Goal: Transaction & Acquisition: Purchase product/service

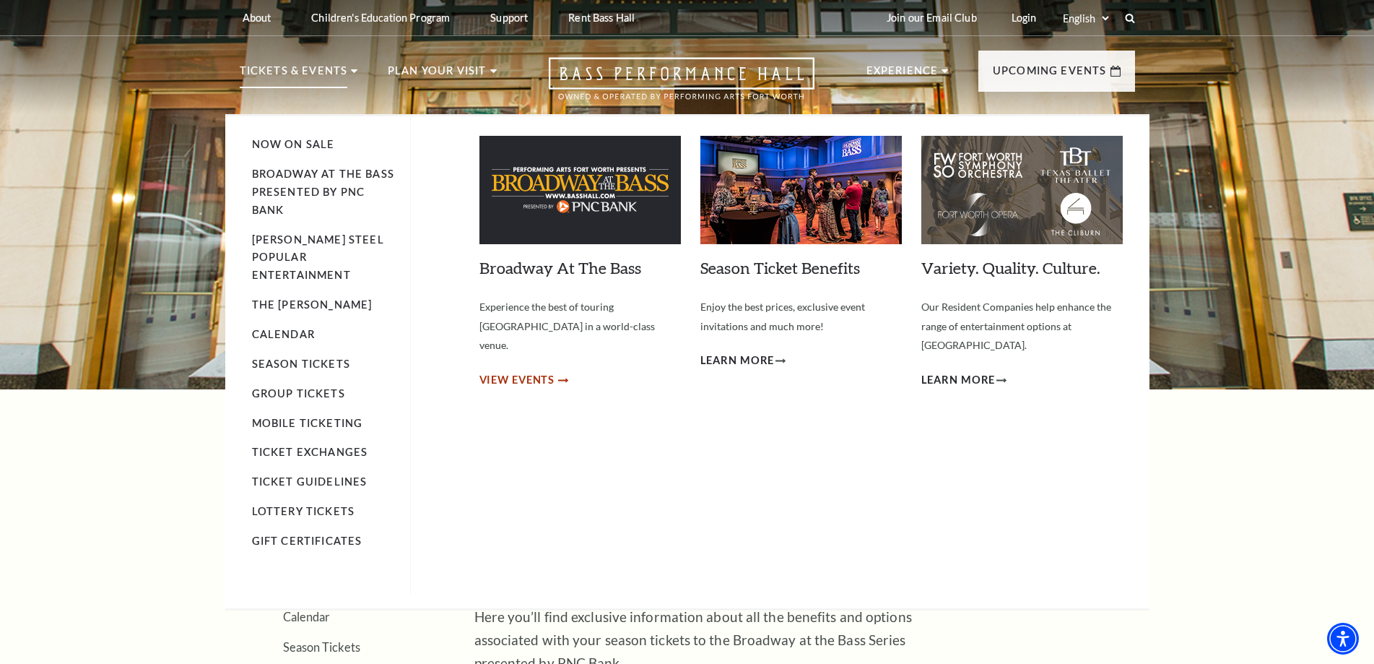
click at [530, 371] on span "View Events" at bounding box center [517, 380] width 76 height 18
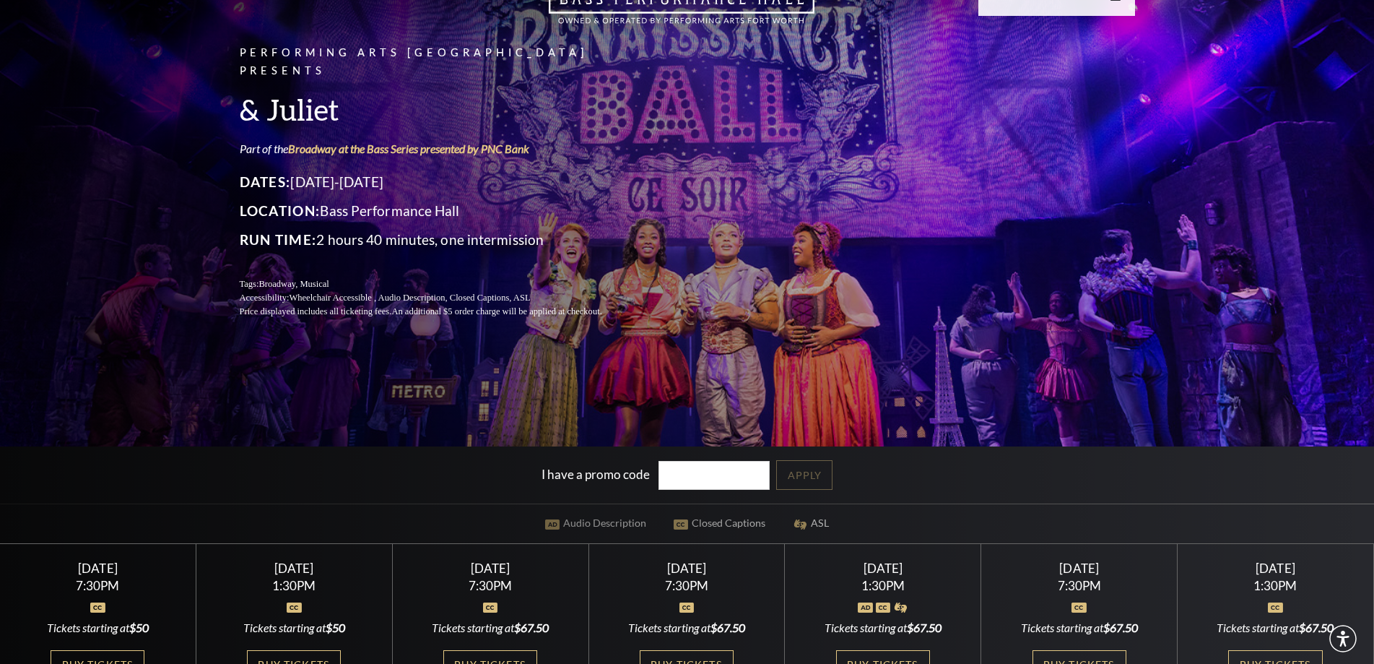
scroll to position [217, 0]
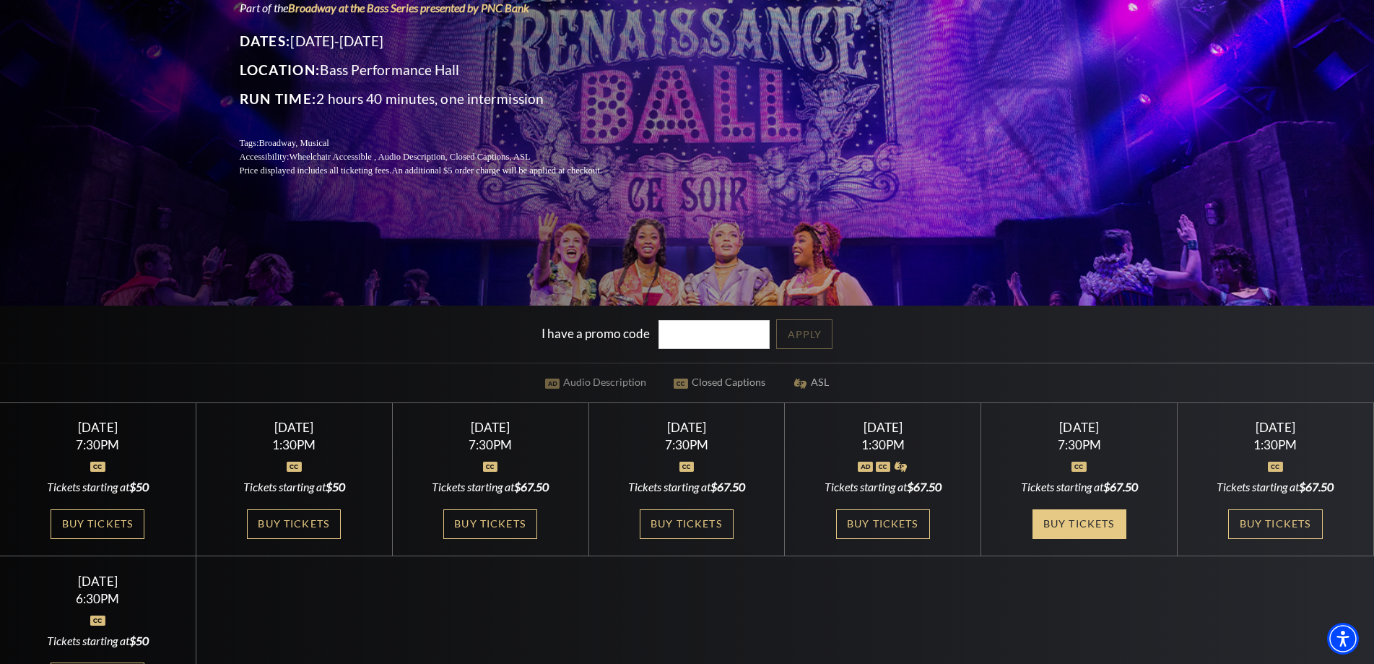
drag, startPoint x: 1061, startPoint y: 525, endPoint x: 1056, endPoint y: 508, distance: 17.2
click at [1061, 524] on link "Buy Tickets" at bounding box center [1080, 524] width 94 height 30
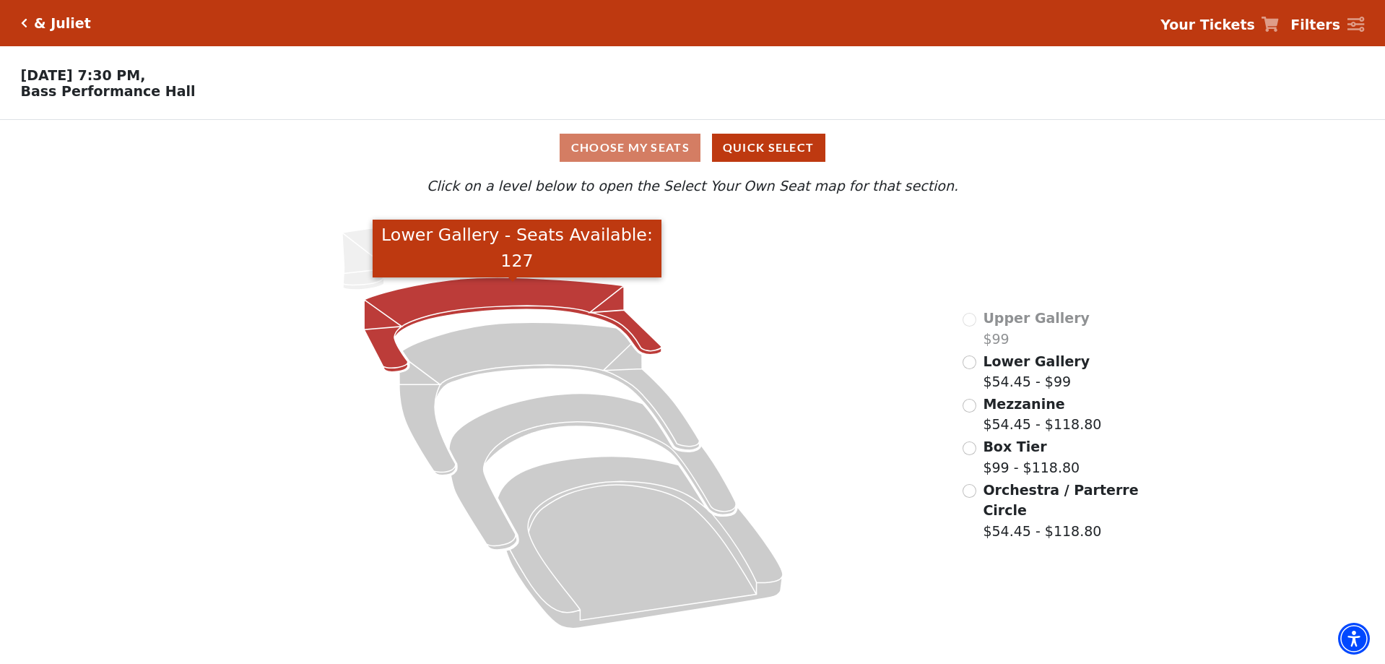
click at [505, 310] on icon "Lower Gallery - Seats Available: 127" at bounding box center [512, 324] width 297 height 95
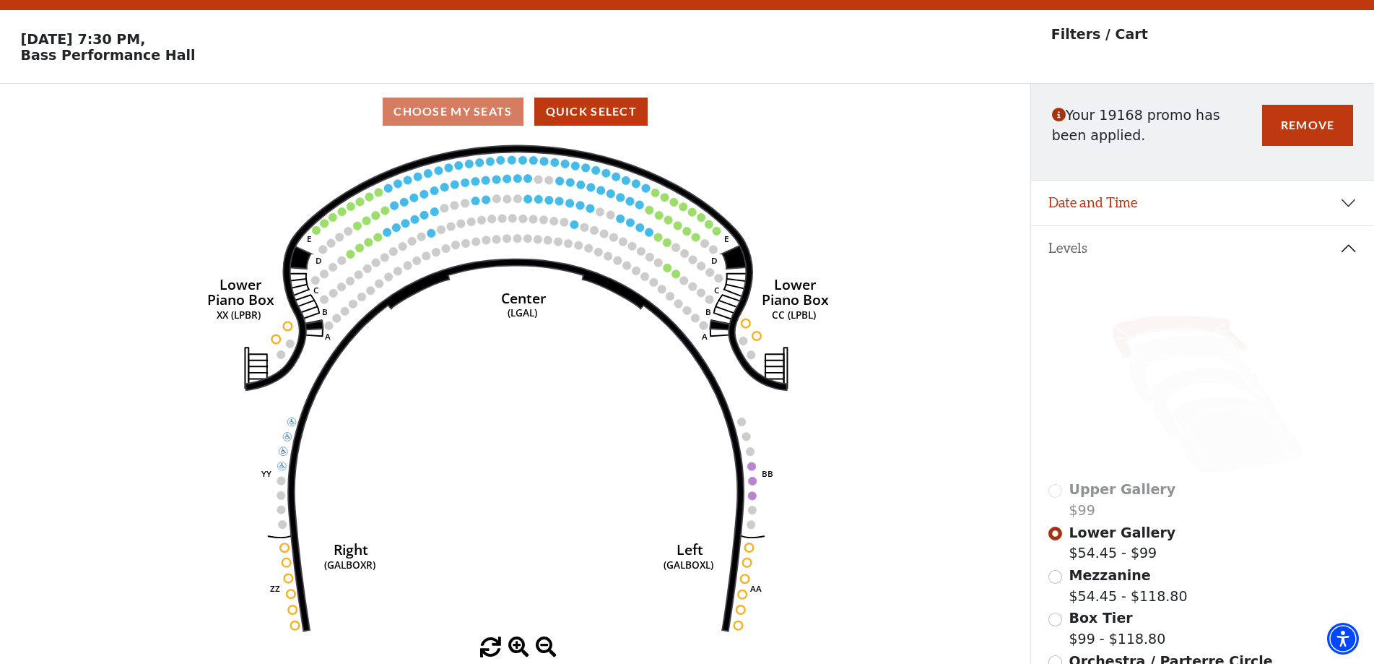
scroll to position [67, 0]
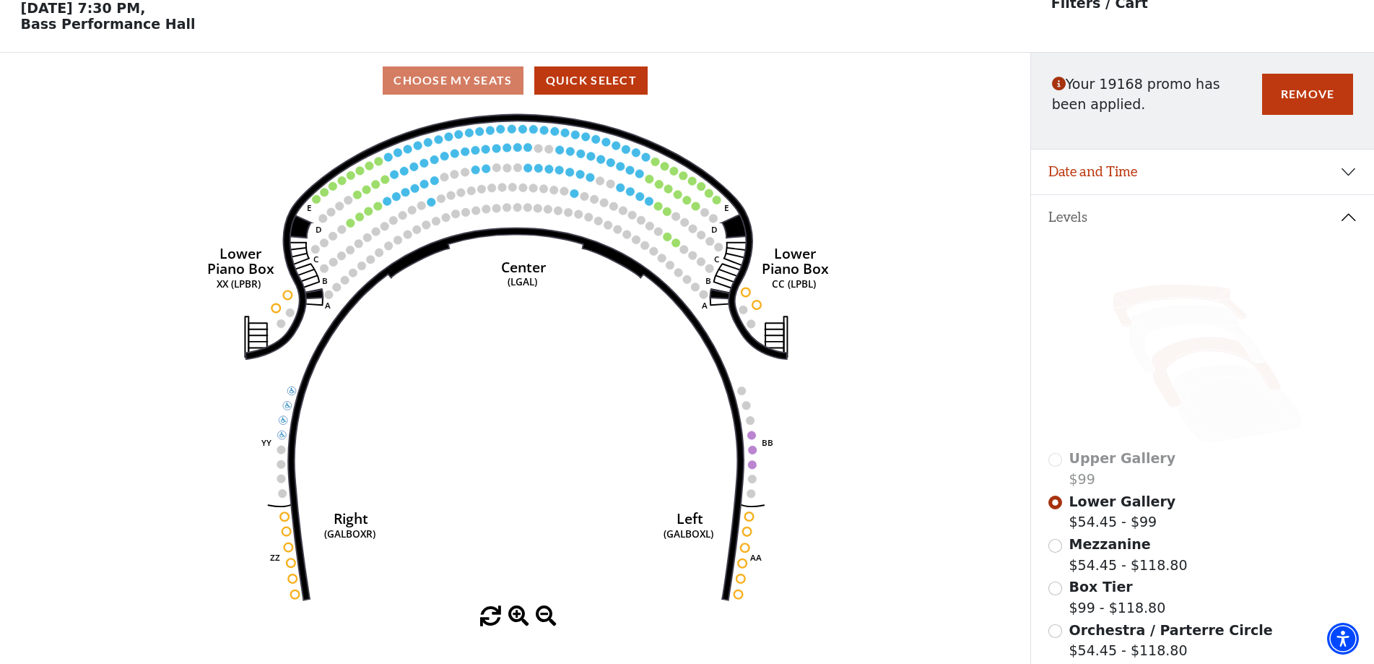
click at [1204, 343] on icon at bounding box center [1217, 371] width 130 height 71
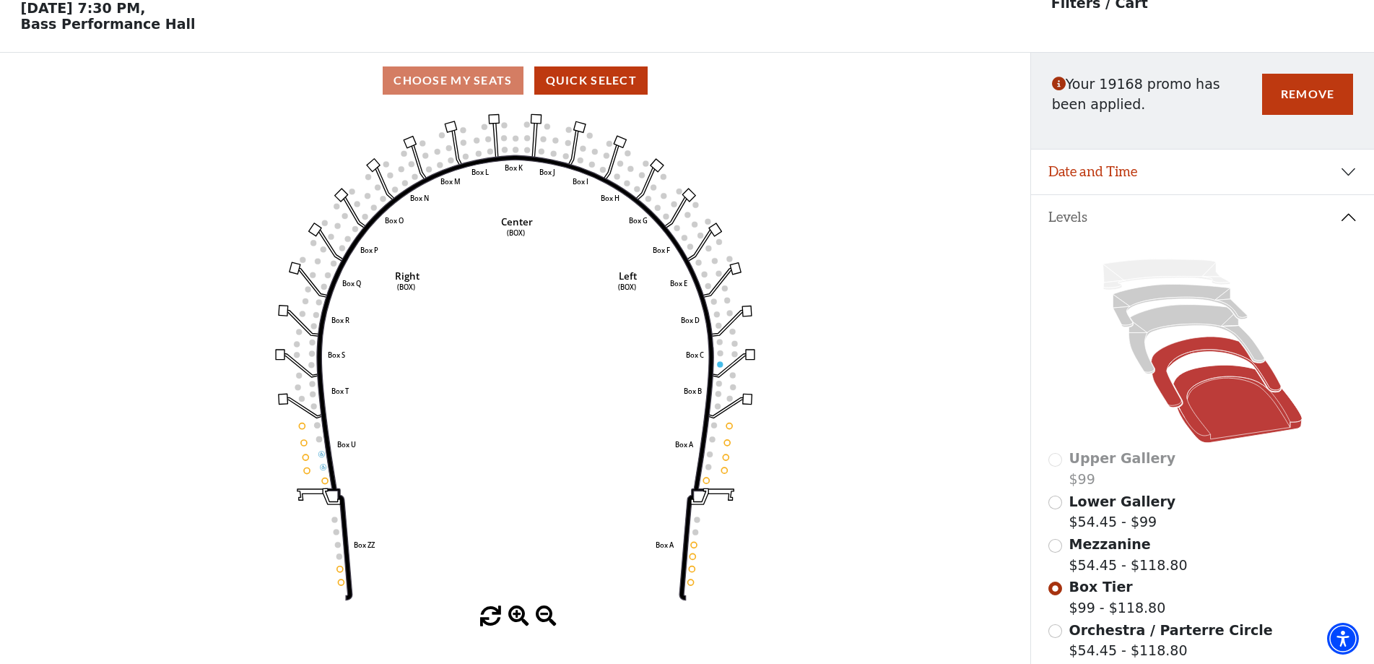
click at [1222, 438] on icon at bounding box center [1237, 404] width 129 height 78
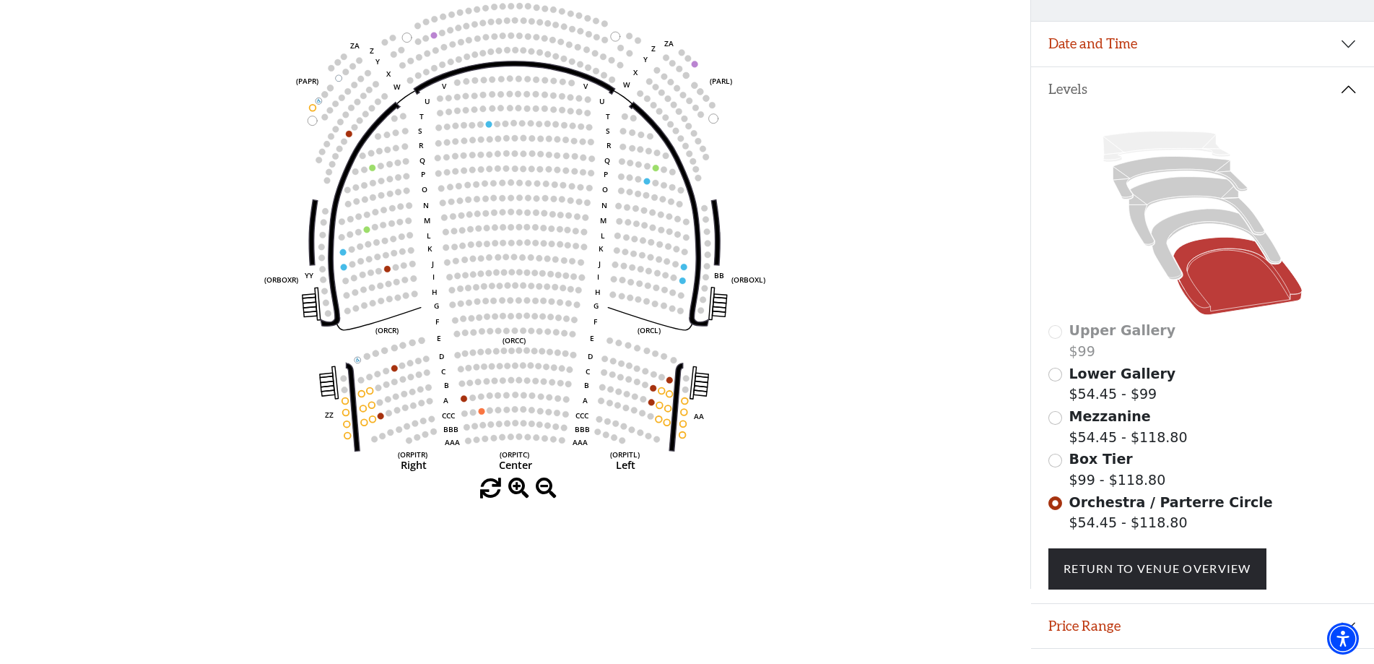
scroll to position [230, 0]
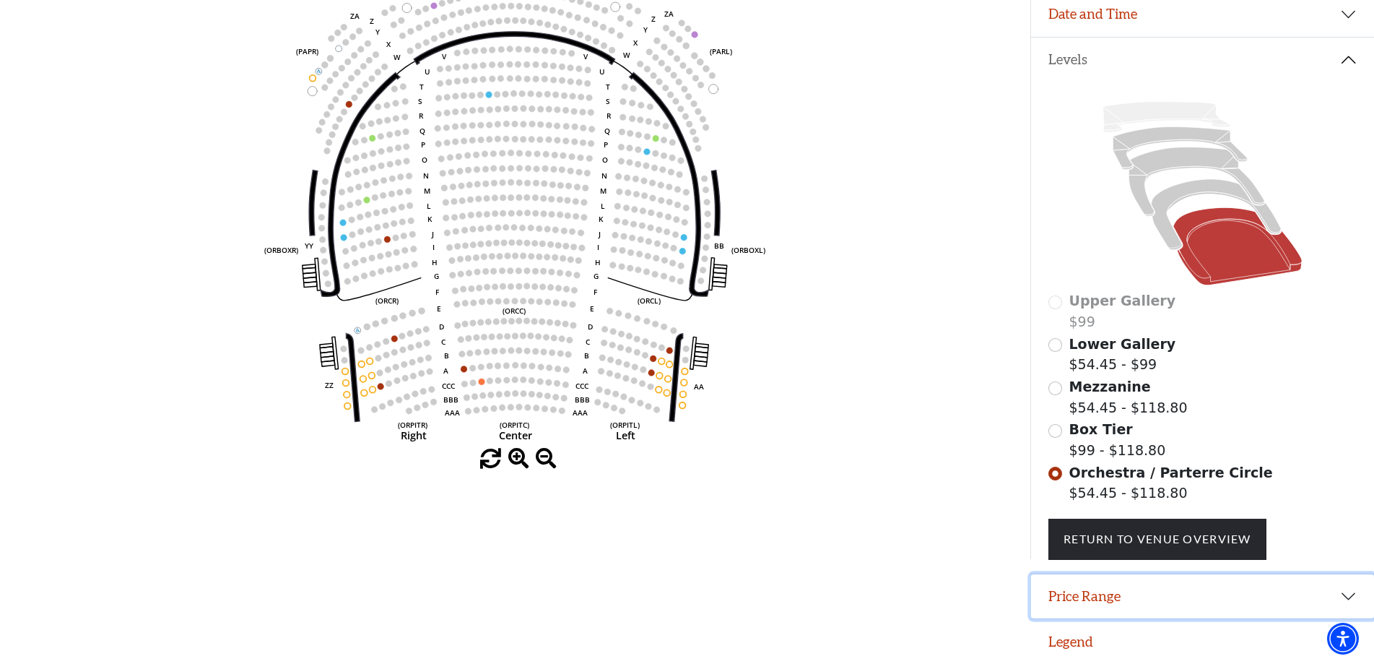
click at [1136, 604] on button "Price Range" at bounding box center [1202, 596] width 343 height 45
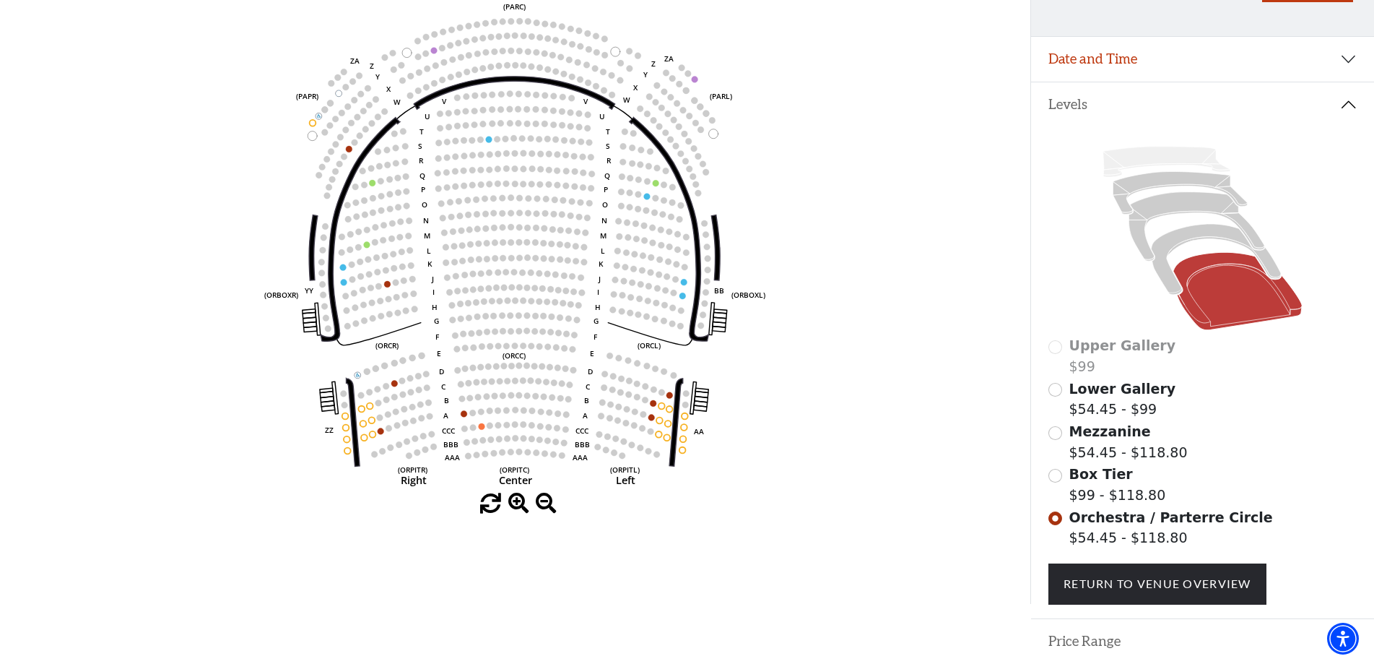
scroll to position [303, 0]
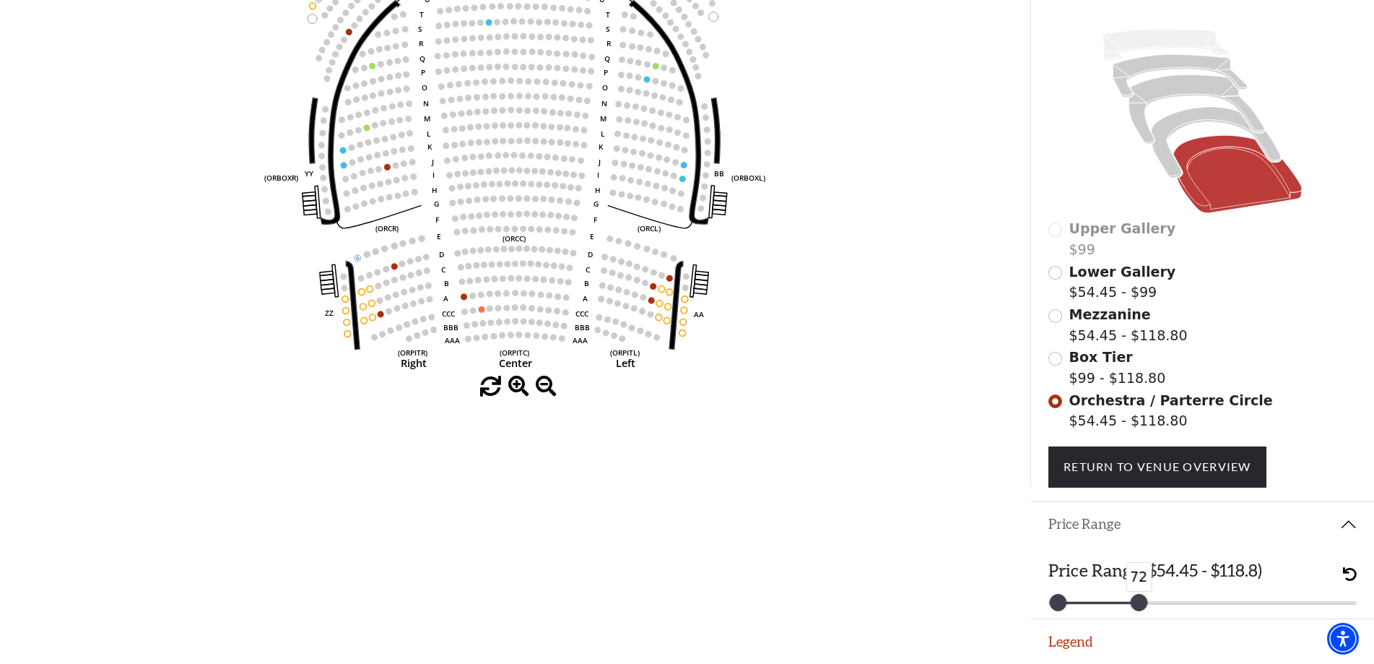
drag, startPoint x: 1342, startPoint y: 604, endPoint x: 1133, endPoint y: 614, distance: 209.0
click at [1134, 615] on div "Price Range ($54.45 - $118.8) 54 72" at bounding box center [1202, 582] width 343 height 72
click at [1056, 310] on input "Mezzanine$54.45 - $118.80\a" at bounding box center [1055, 316] width 14 height 14
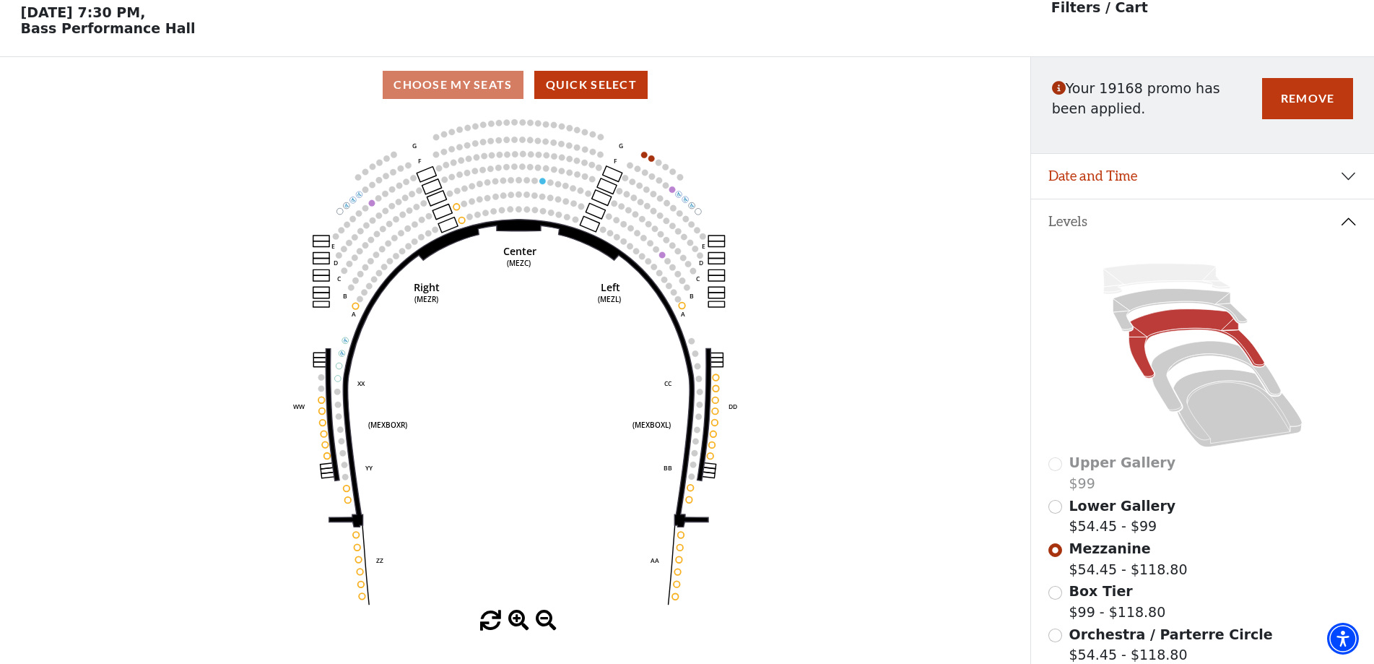
scroll to position [67, 0]
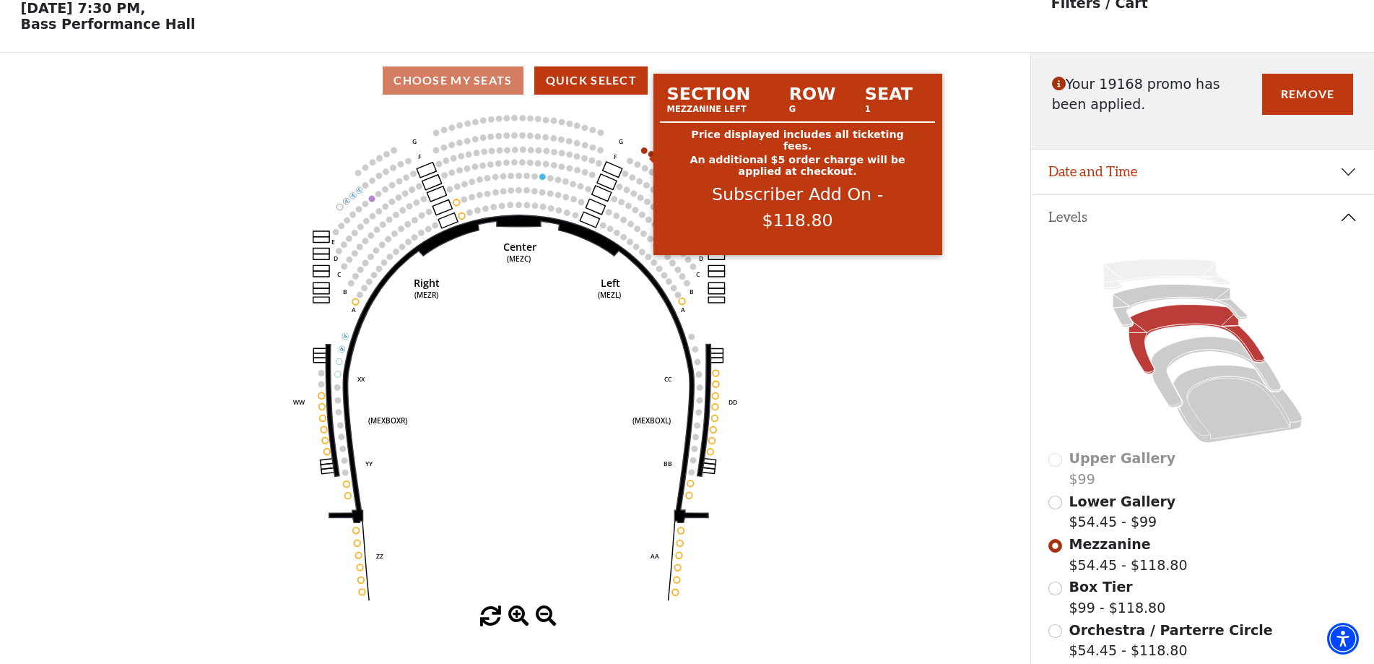
click at [645, 154] on circle at bounding box center [644, 150] width 6 height 6
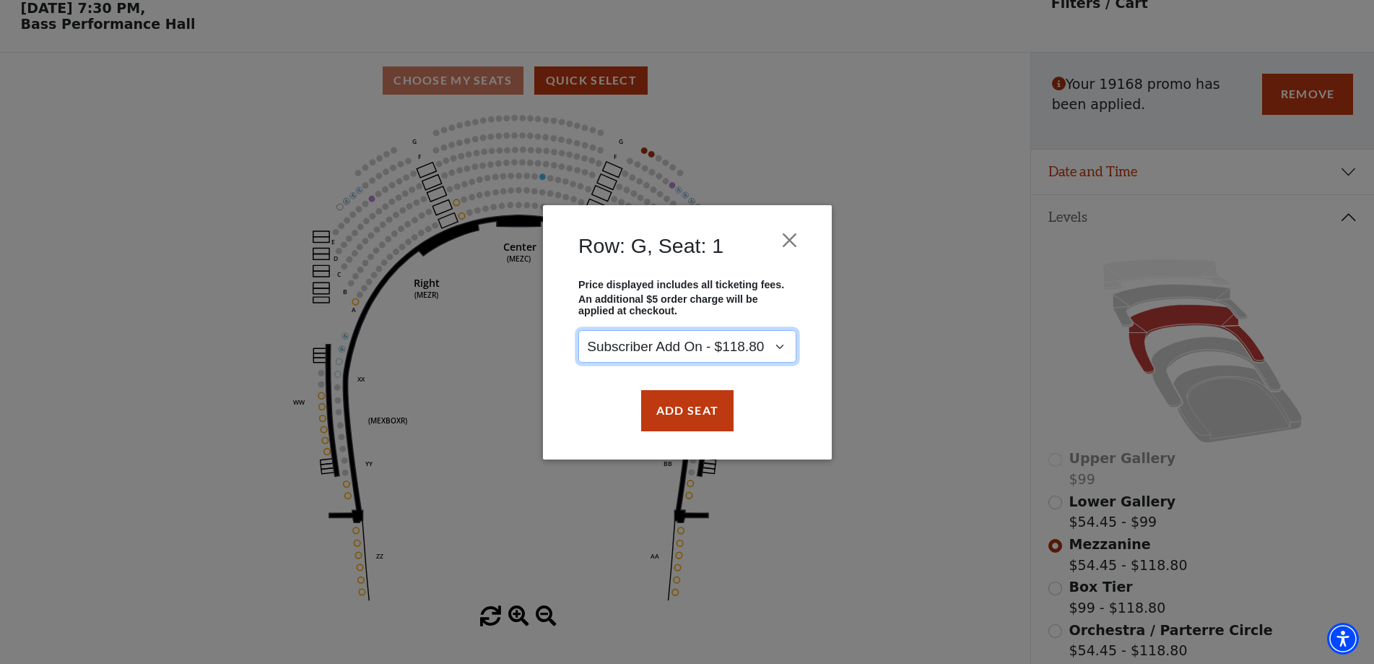
click at [721, 350] on select "Subscriber Add On - $118.80" at bounding box center [687, 346] width 218 height 32
drag, startPoint x: 720, startPoint y: 350, endPoint x: 737, endPoint y: 308, distance: 46.0
click at [721, 343] on select "Subscriber Add On - $118.80" at bounding box center [687, 346] width 218 height 32
click at [784, 236] on button "Close" at bounding box center [789, 239] width 27 height 27
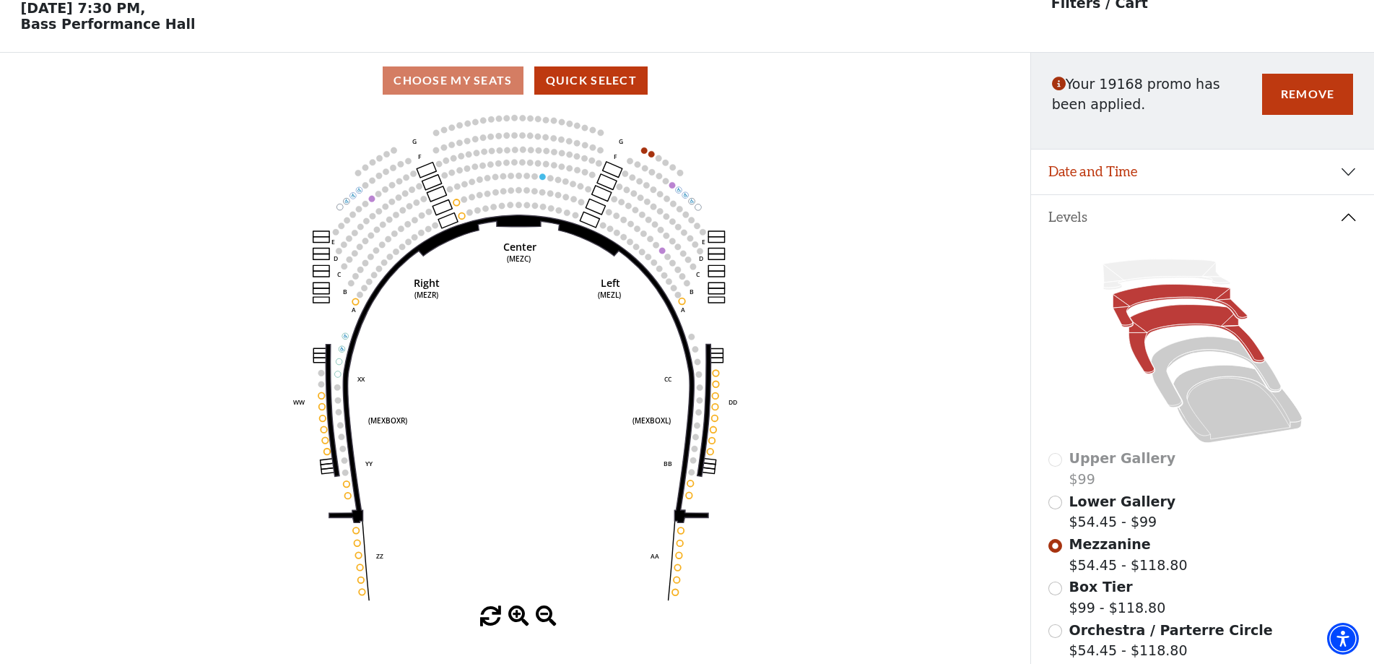
click at [1172, 297] on icon at bounding box center [1180, 305] width 134 height 43
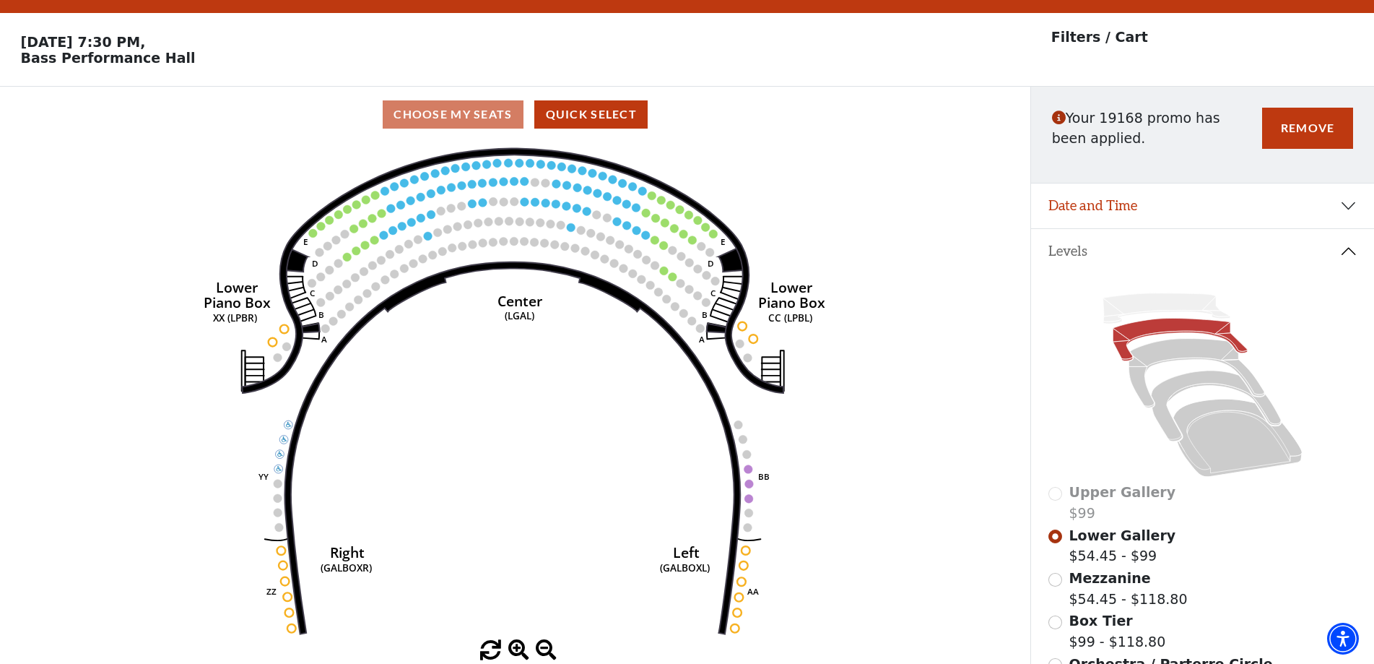
scroll to position [0, 0]
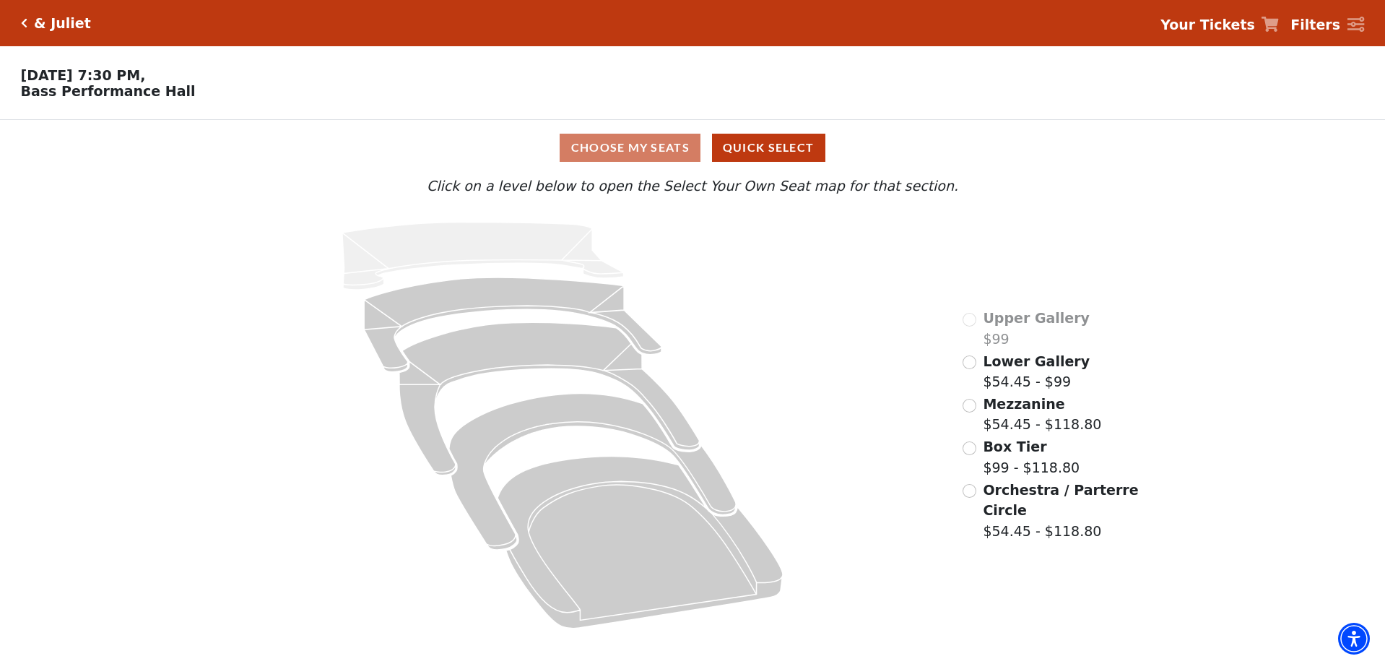
click at [19, 25] on div "& [PERSON_NAME] Your Tickets Filters" at bounding box center [692, 23] width 1385 height 46
click at [22, 18] on icon "Click here to go back to filters" at bounding box center [24, 23] width 6 height 10
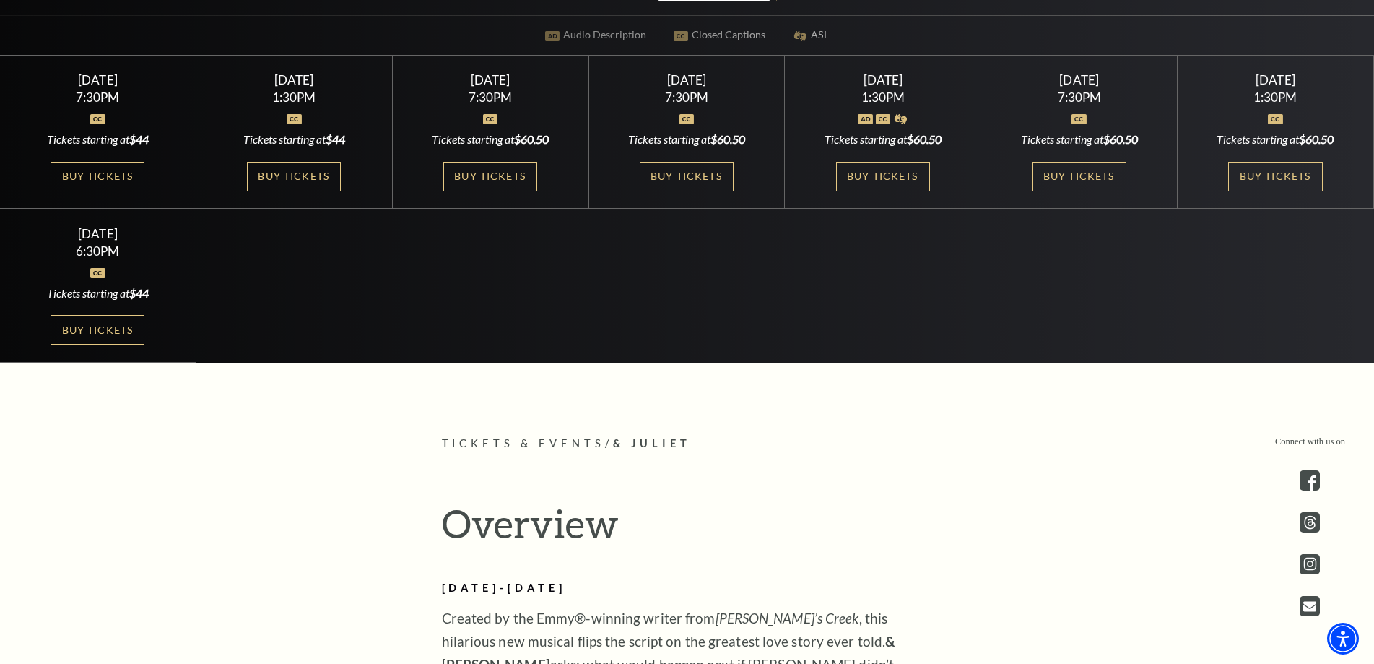
scroll to position [722, 0]
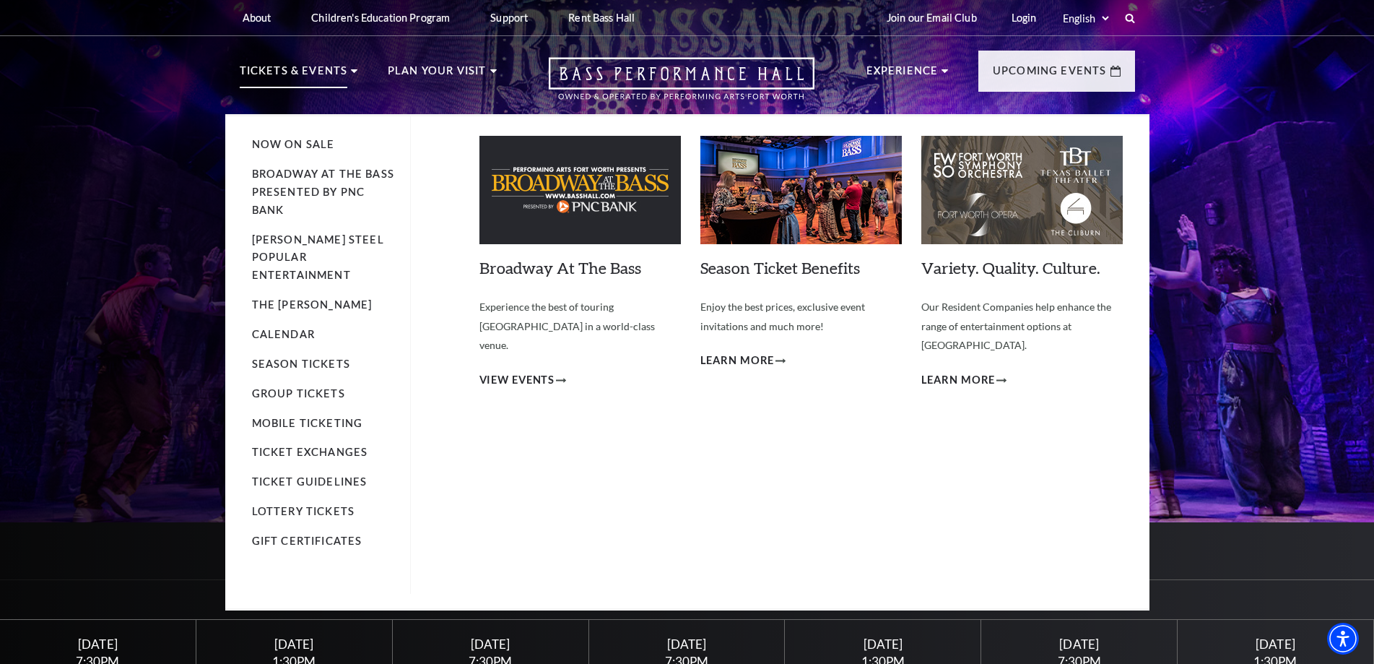
click at [247, 66] on p "Tickets & Events" at bounding box center [294, 75] width 108 height 26
click at [315, 387] on link "Group Tickets" at bounding box center [298, 393] width 93 height 12
click at [303, 146] on link "Now On Sale" at bounding box center [293, 144] width 83 height 12
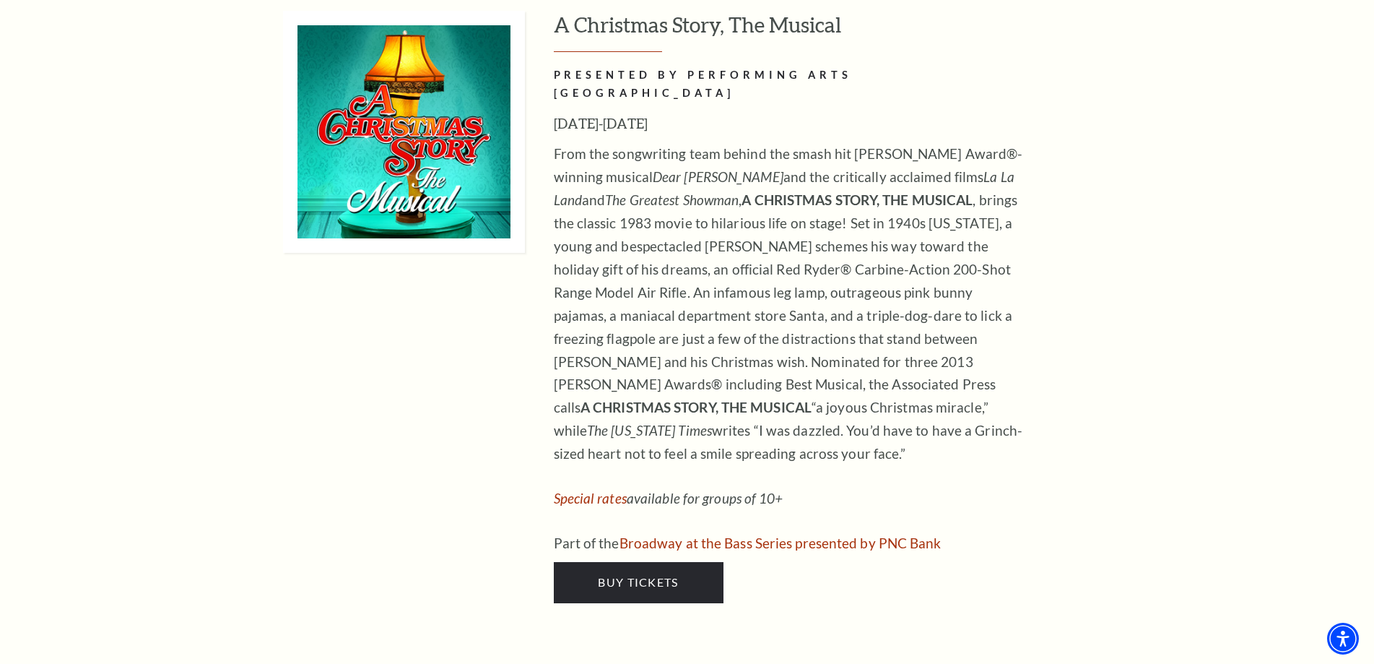
scroll to position [6427, 0]
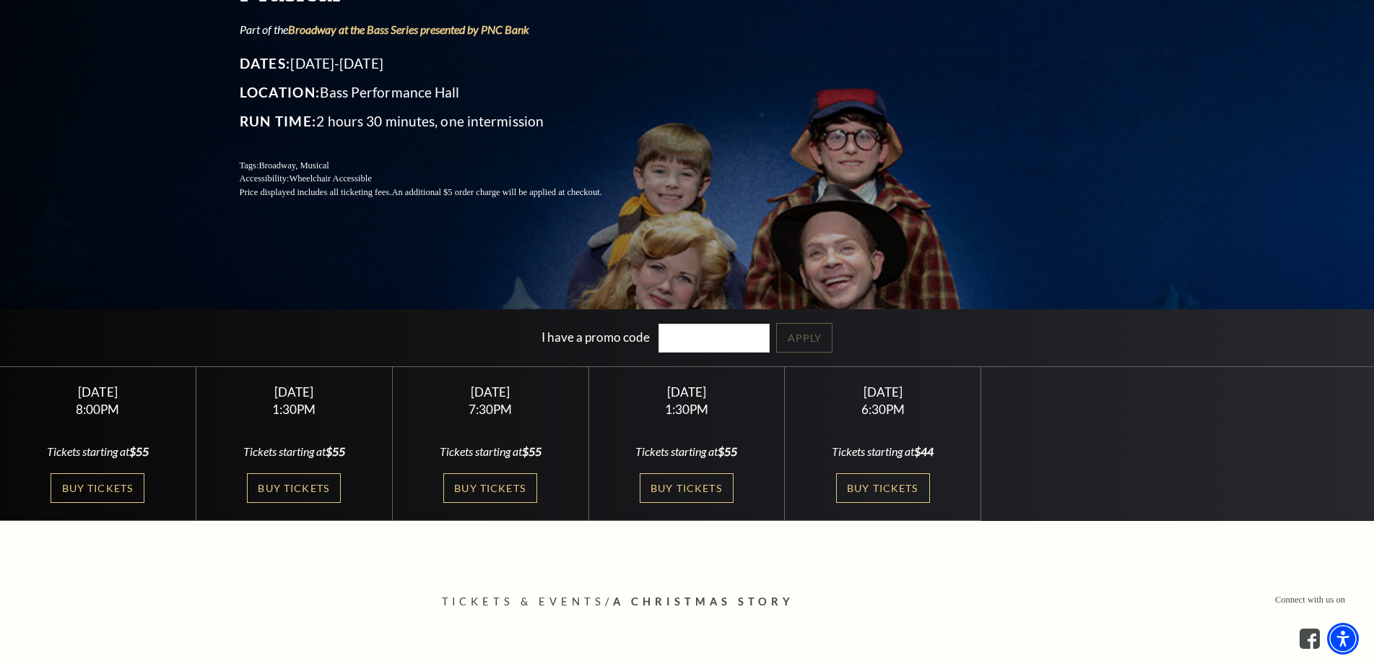
scroll to position [217, 0]
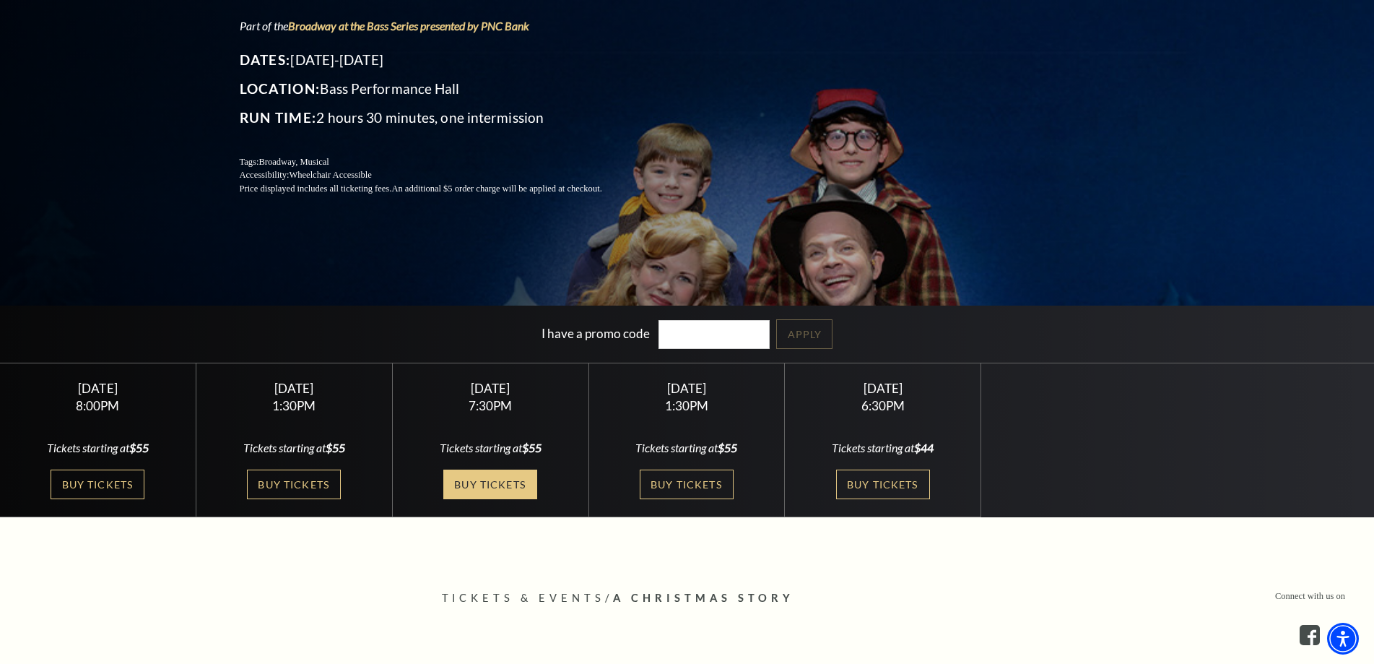
click at [477, 479] on link "Buy Tickets" at bounding box center [490, 484] width 94 height 30
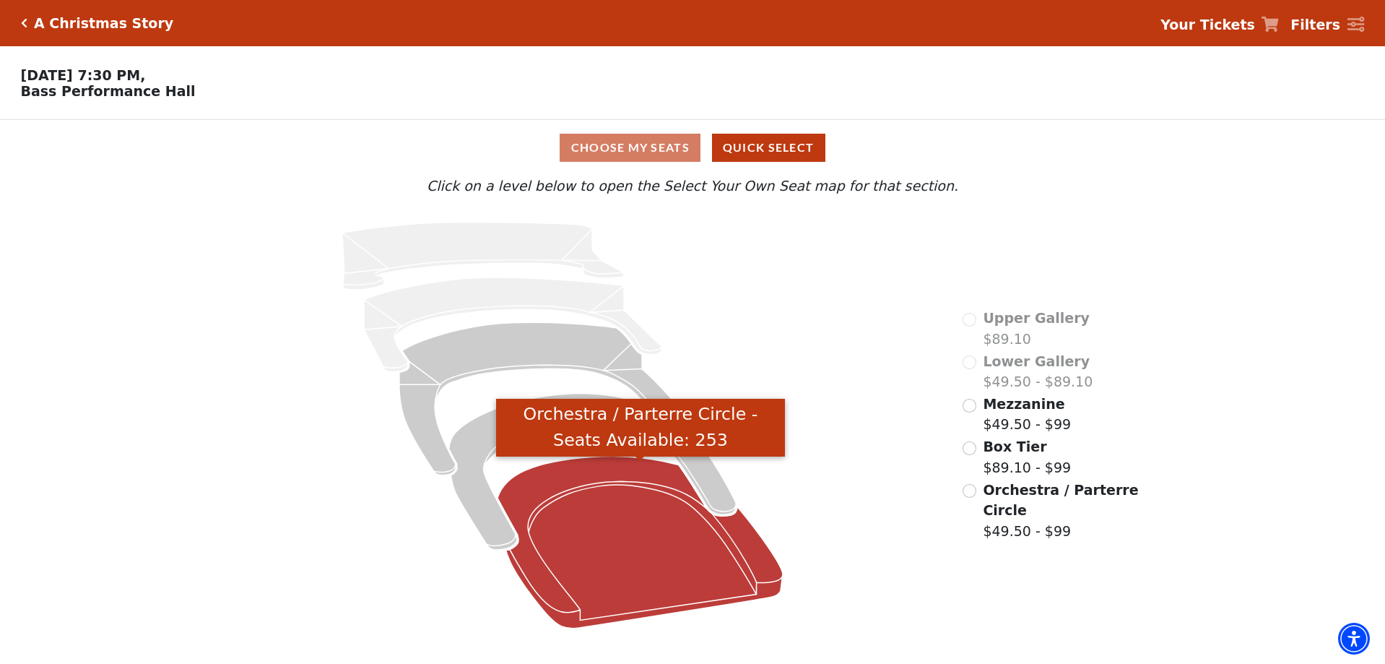
click at [563, 497] on icon "Orchestra / Parterre Circle - Seats Available: 253" at bounding box center [640, 542] width 285 height 172
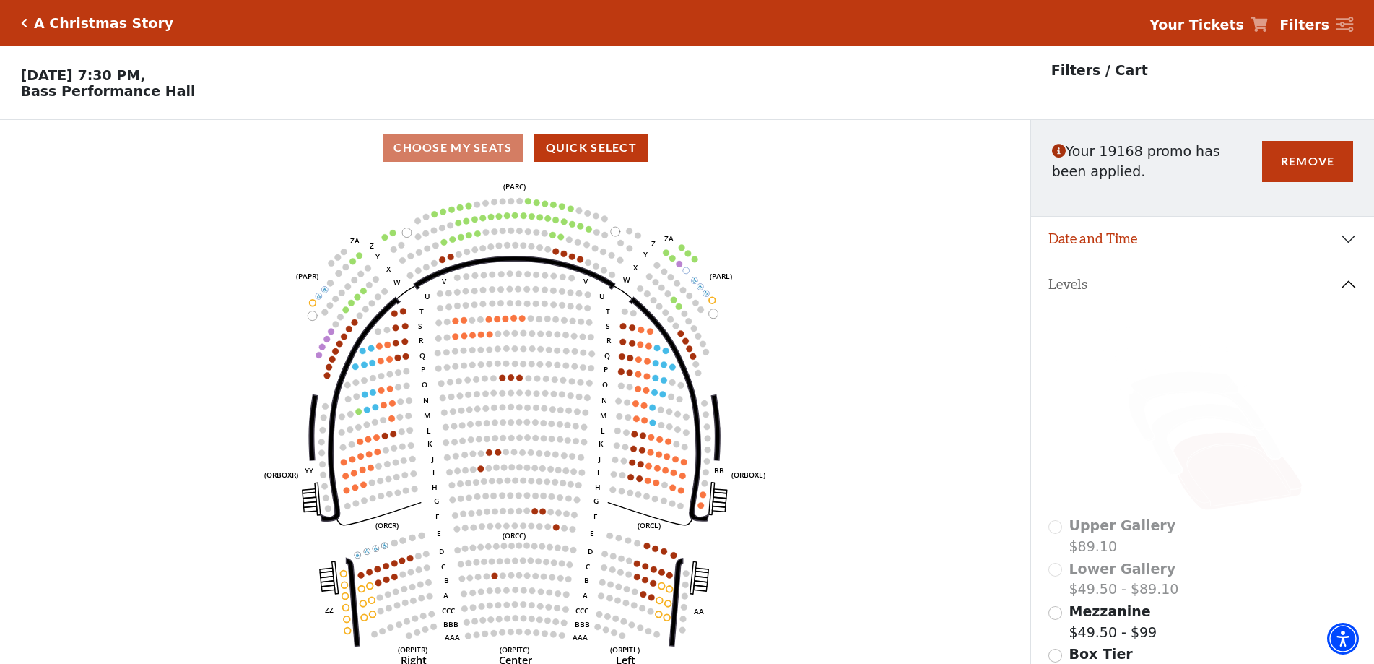
scroll to position [67, 0]
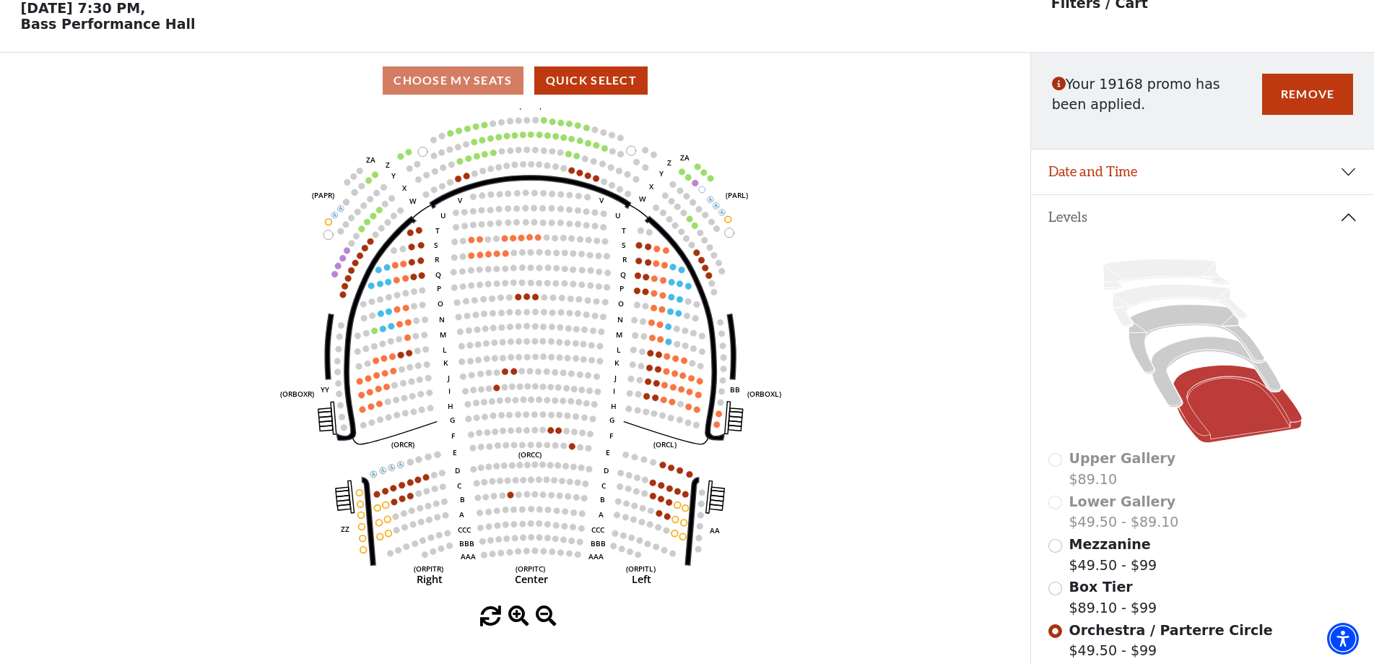
drag, startPoint x: 584, startPoint y: 252, endPoint x: 600, endPoint y: 238, distance: 21.0
click at [600, 238] on icon "Left (ORPITL) Right (ORPITR) Center (ORPITC) ZZ AA YY BB ZA ZA (ORCL) (ORCR) (O…" at bounding box center [515, 357] width 928 height 498
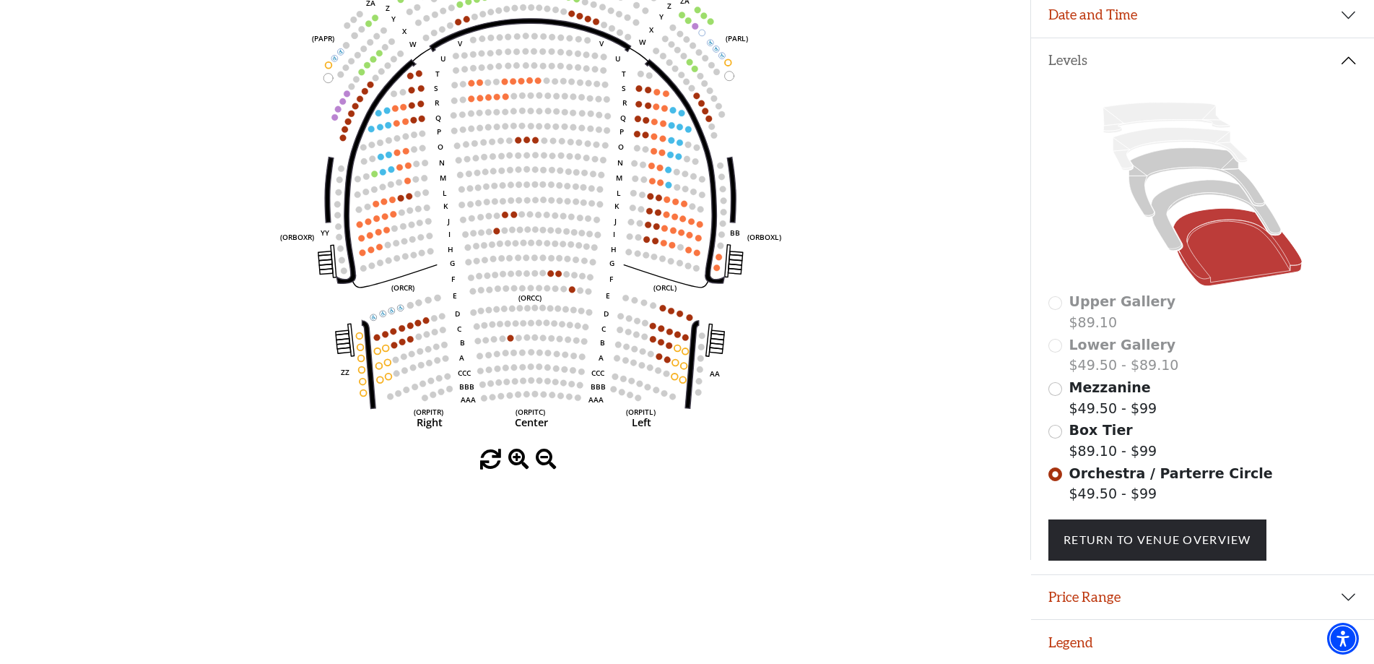
scroll to position [230, 0]
click at [1214, 589] on button "Price Range" at bounding box center [1202, 596] width 343 height 45
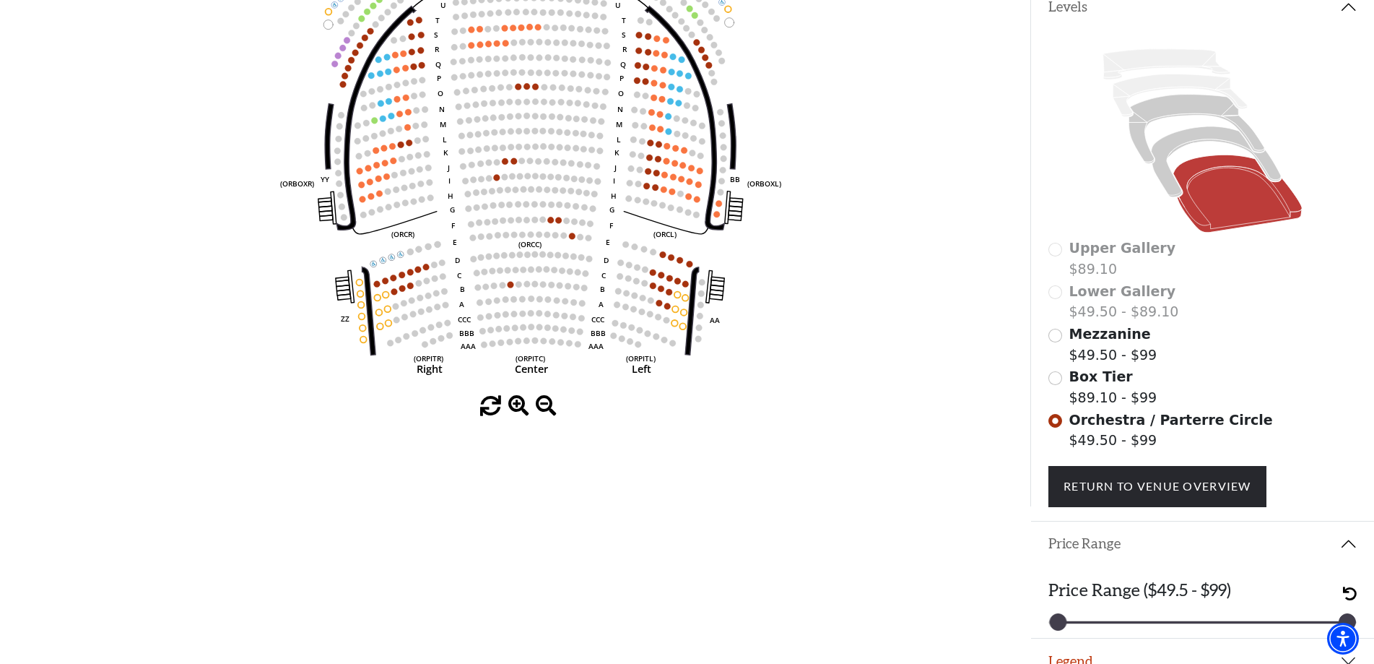
scroll to position [303, 0]
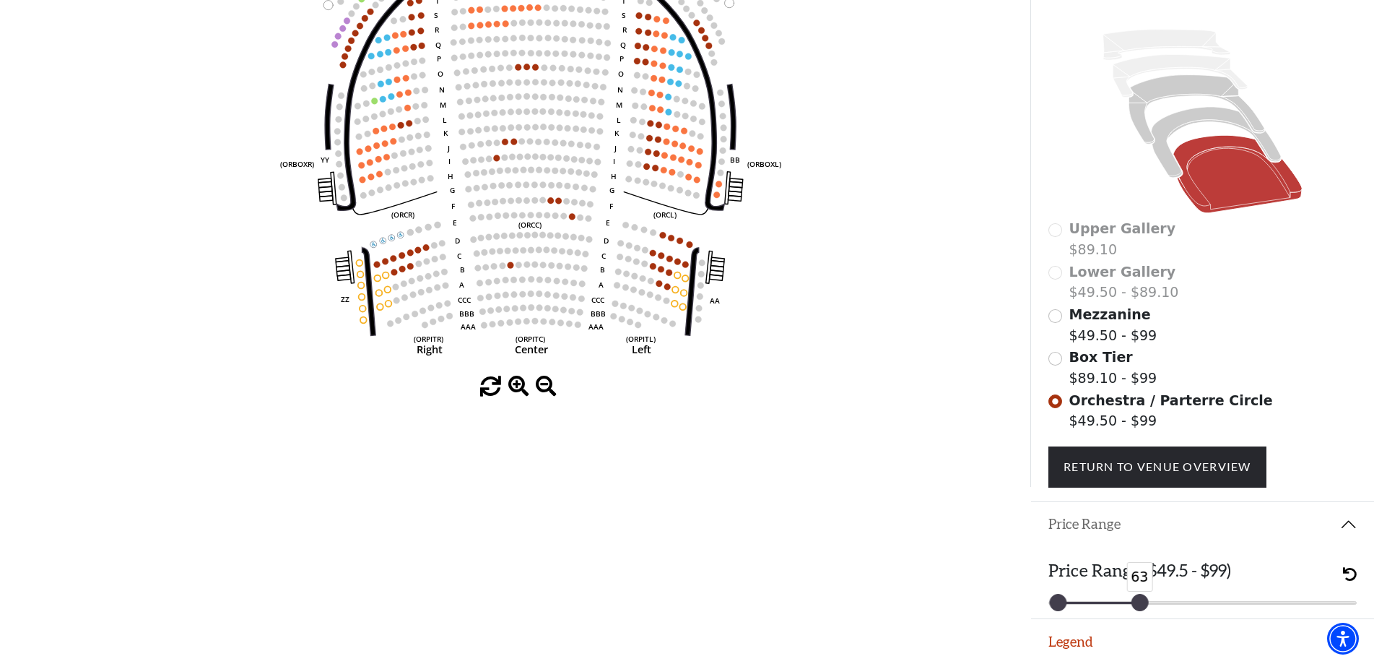
drag, startPoint x: 1344, startPoint y: 598, endPoint x: 1129, endPoint y: 600, distance: 215.2
click at [1137, 597] on div at bounding box center [1140, 602] width 16 height 16
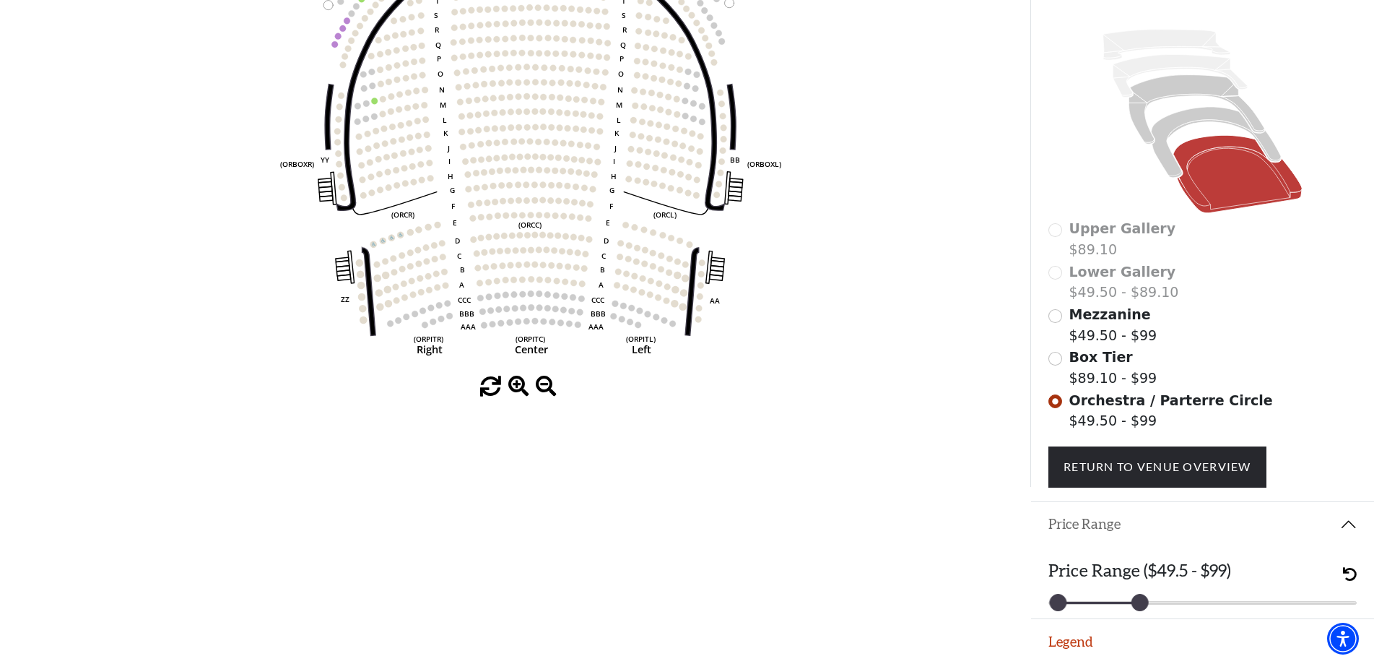
click at [775, 277] on icon "Left (ORPITL) Right (ORPITR) Center (ORPITC) ZZ AA YY BB ZA ZA (ORCL) (ORCR) (O…" at bounding box center [515, 128] width 928 height 498
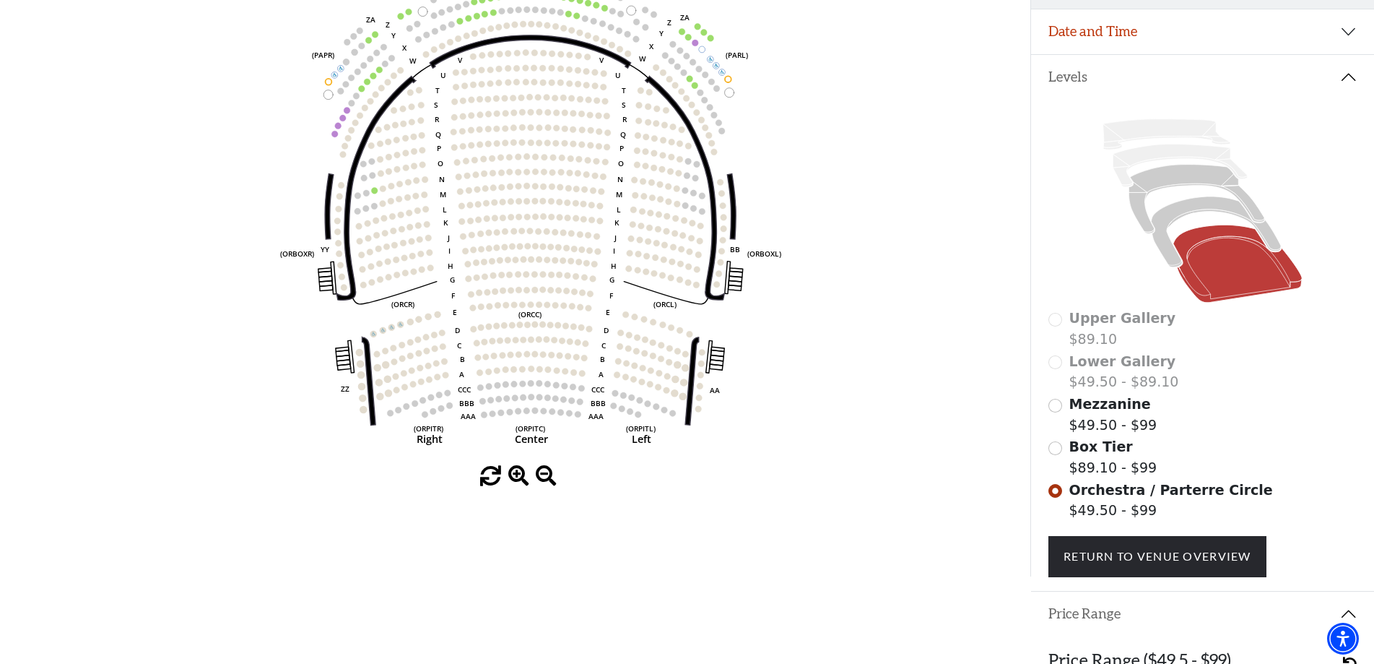
scroll to position [86, 0]
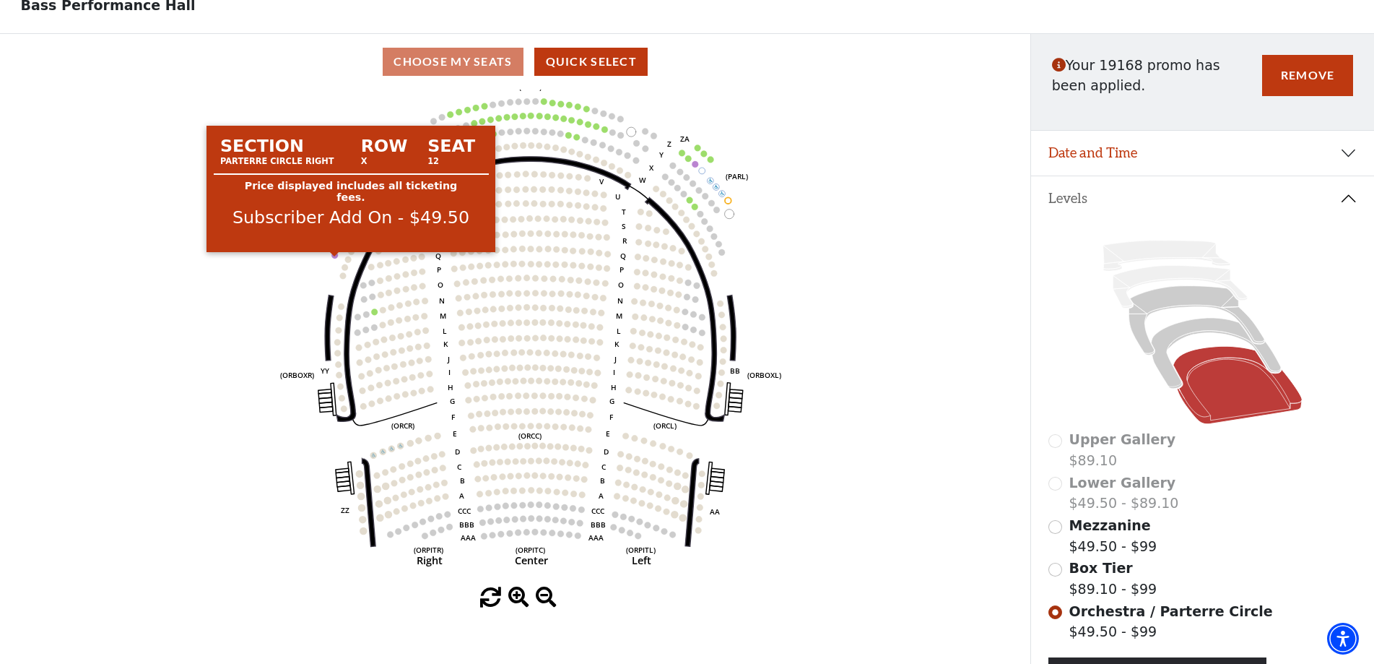
click at [334, 259] on circle at bounding box center [335, 255] width 6 height 6
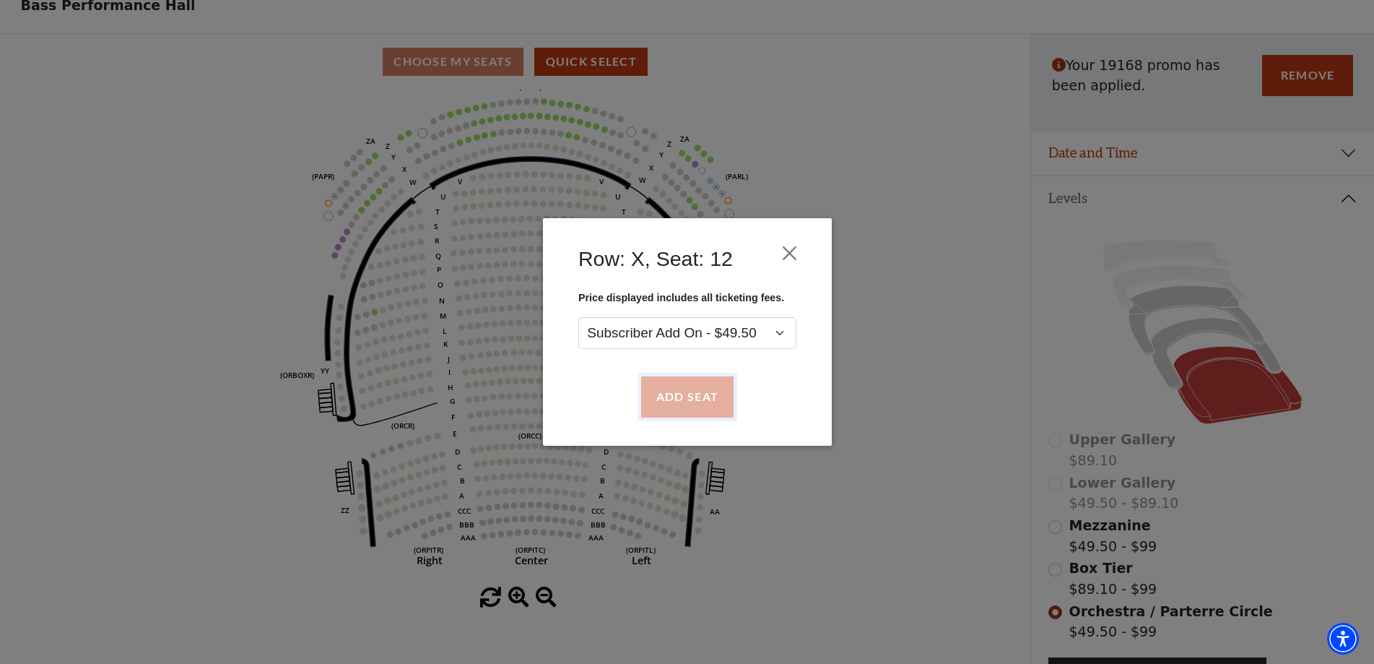
drag, startPoint x: 698, startPoint y: 398, endPoint x: 560, endPoint y: 370, distance: 140.8
click at [697, 398] on button "Add Seat" at bounding box center [686, 397] width 92 height 40
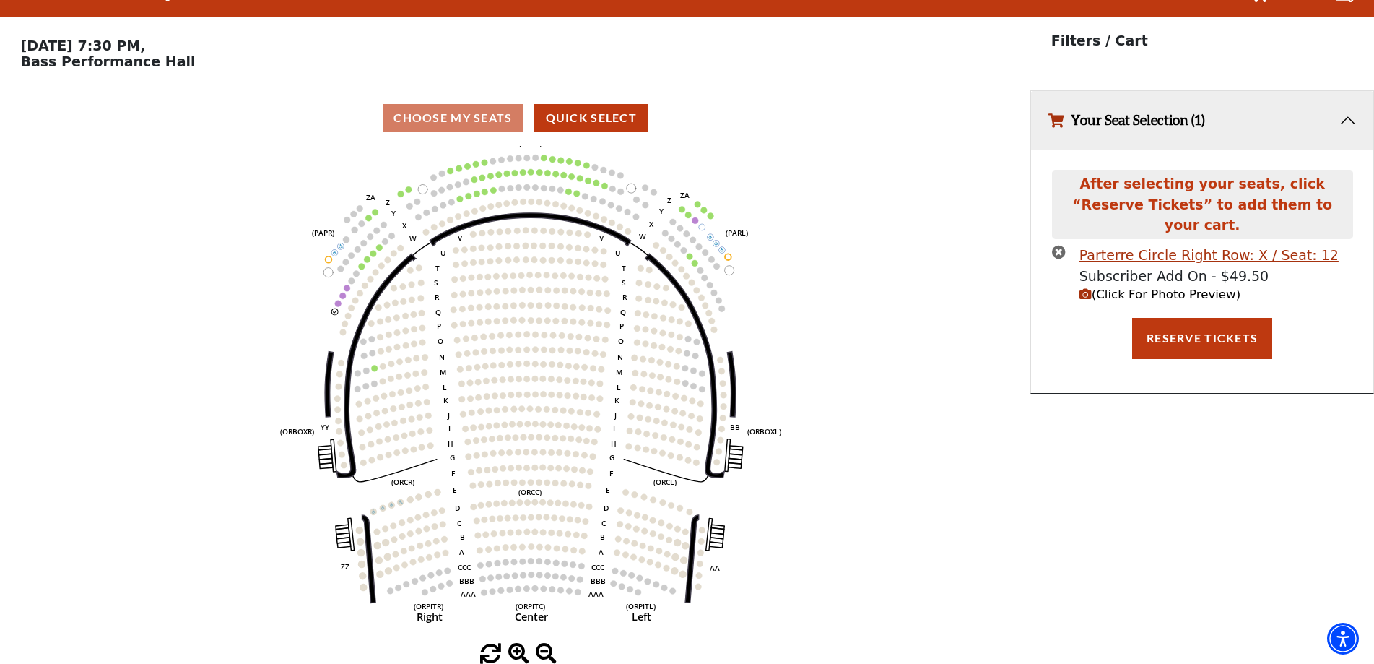
scroll to position [0, 0]
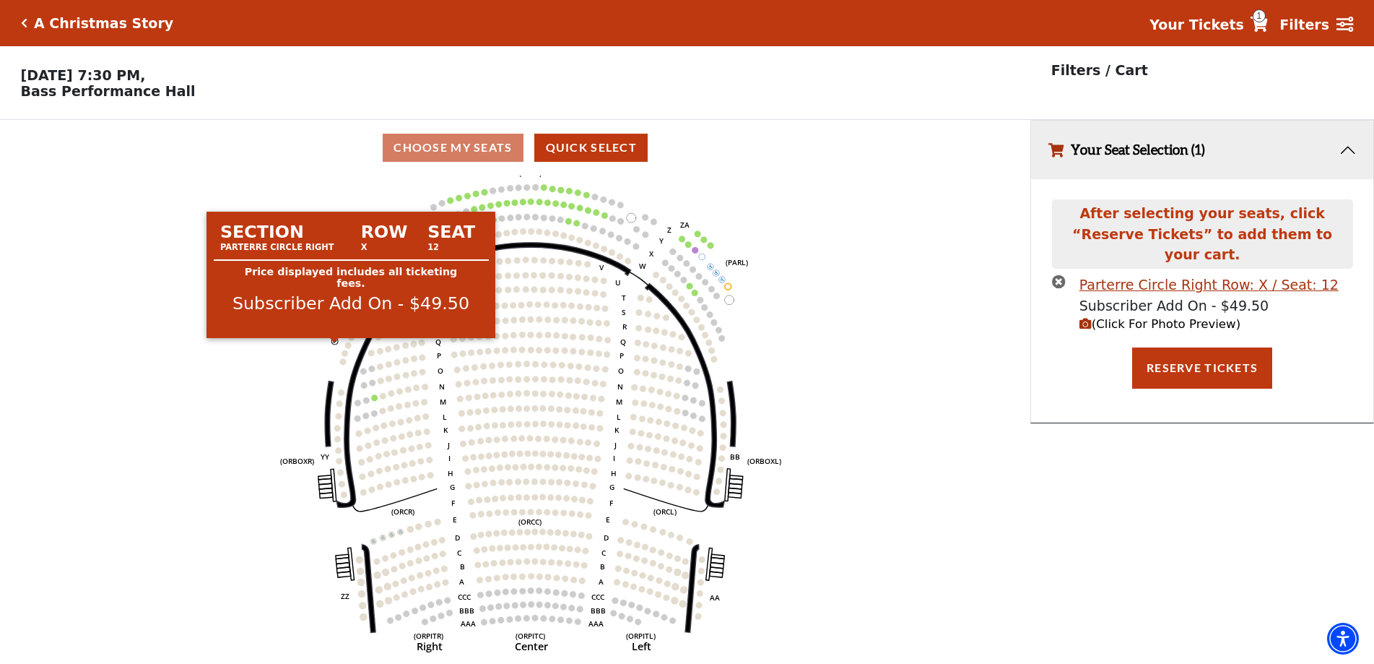
click at [333, 344] on circle at bounding box center [335, 341] width 6 height 6
